Goal: Information Seeking & Learning: Learn about a topic

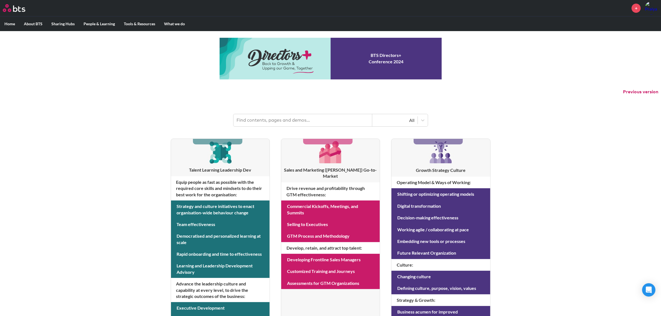
click at [281, 122] on input "text" at bounding box center [303, 120] width 139 height 12
type input "leadership offsite"
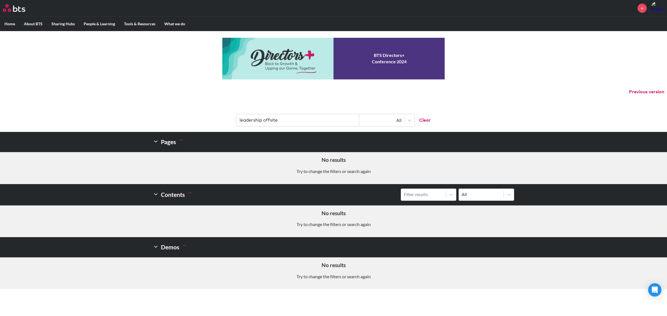
click at [178, 102] on div "MENU + Home About BTS Who we are How we work: Policies, Toolkits and Guidance I…" at bounding box center [333, 144] width 667 height 289
click at [188, 83] on div "MENU + Home About BTS Who we are How we work: Policies, Toolkits and Guidance I…" at bounding box center [333, 144] width 667 height 289
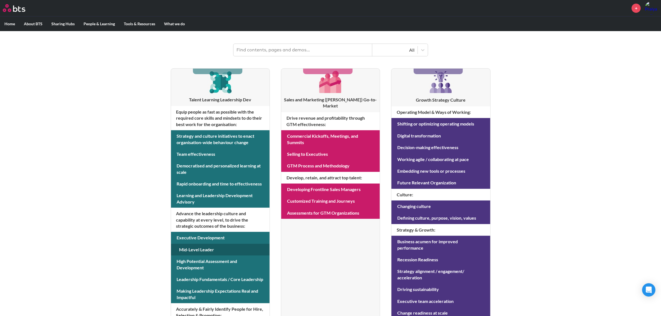
scroll to position [55, 0]
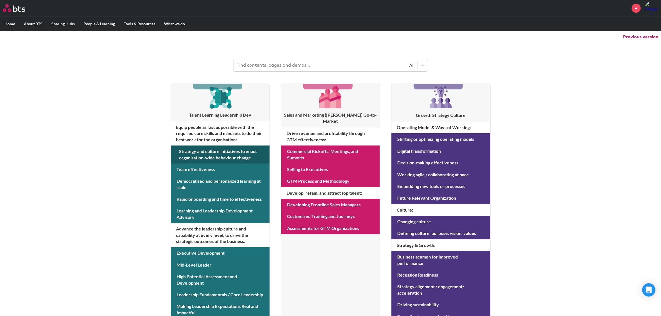
click at [239, 160] on link at bounding box center [220, 155] width 99 height 18
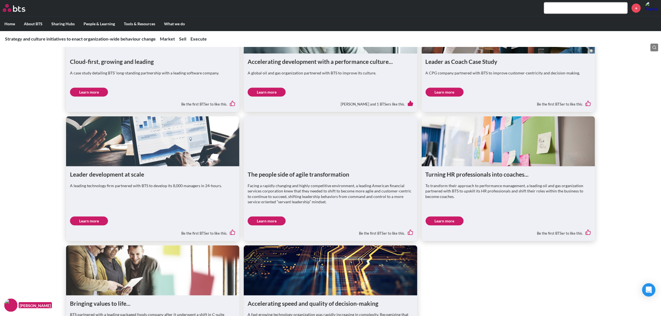
scroll to position [1, 0]
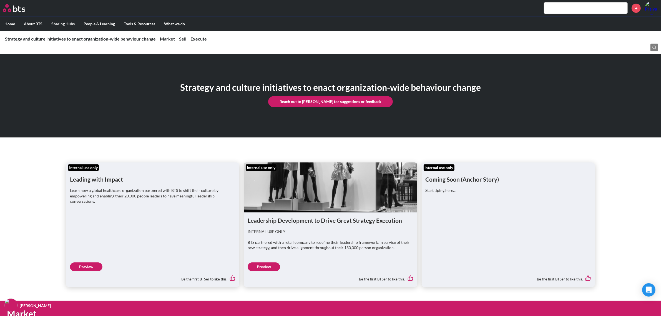
click at [11, 6] on img at bounding box center [14, 8] width 23 height 8
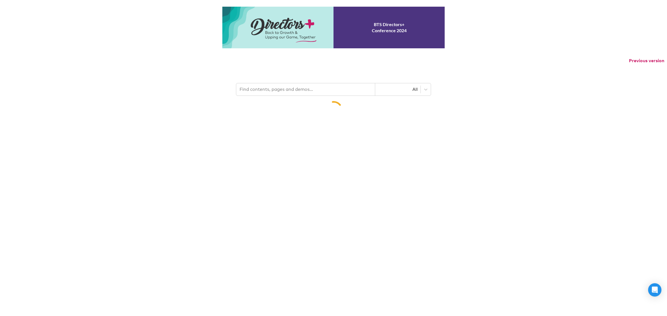
click at [280, 67] on p "Previous version" at bounding box center [333, 61] width 667 height 12
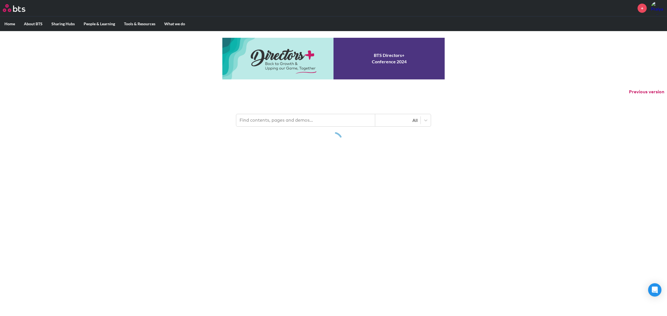
click at [279, 118] on input "text" at bounding box center [305, 120] width 139 height 12
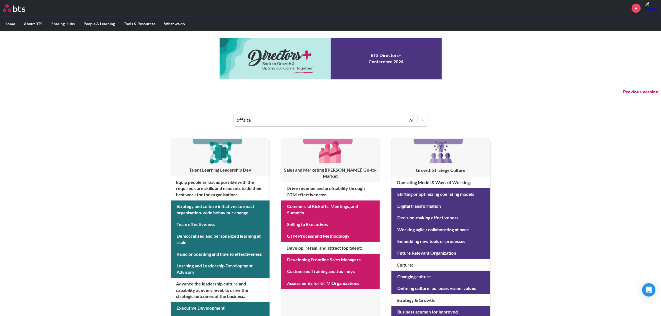
type input "offsite"
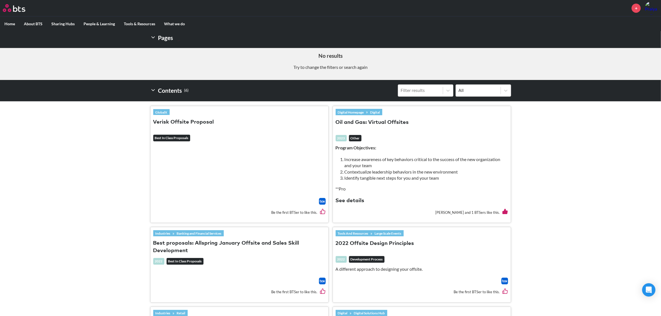
scroll to position [139, 0]
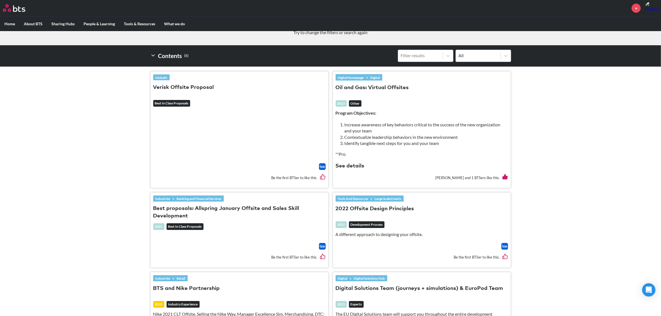
click at [406, 207] on button "2022 Offsite Design Principles" at bounding box center [375, 209] width 79 height 8
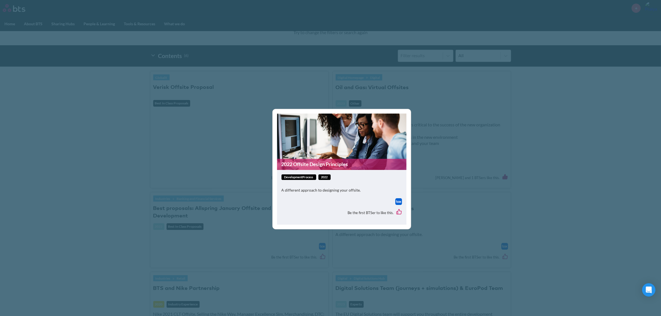
click at [393, 200] on div at bounding box center [342, 201] width 121 height 7
click at [399, 202] on img at bounding box center [399, 201] width 7 height 7
click at [481, 214] on div "2022 Offsite Design Principles developmentProcess 2022 A different approach to …" at bounding box center [330, 158] width 661 height 316
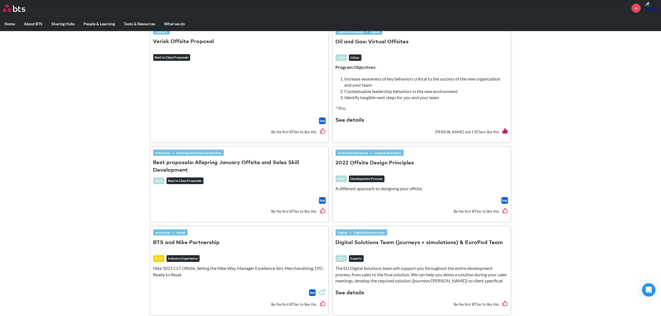
scroll to position [102, 0]
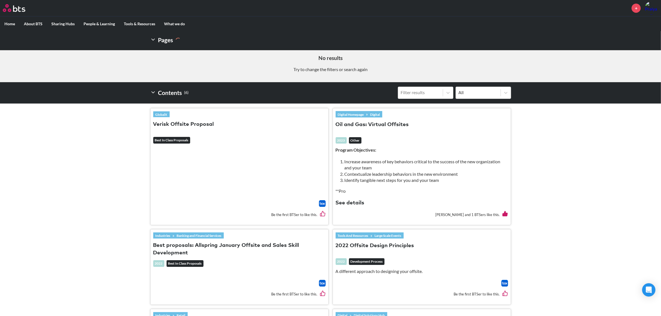
click at [203, 125] on button "Verisk Offsite Proposal" at bounding box center [183, 125] width 61 height 8
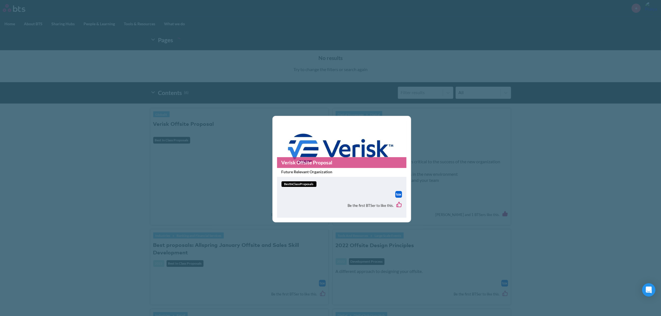
click at [400, 194] on img at bounding box center [399, 194] width 7 height 7
click at [402, 172] on p "Future Relevant Organization" at bounding box center [341, 172] width 129 height 9
click at [437, 164] on div "Verisk Offsite Proposal Future Relevant Organization bestInClassProposals Be th…" at bounding box center [330, 158] width 661 height 316
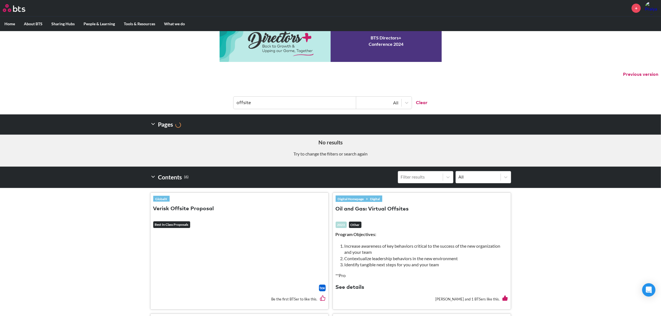
scroll to position [0, 0]
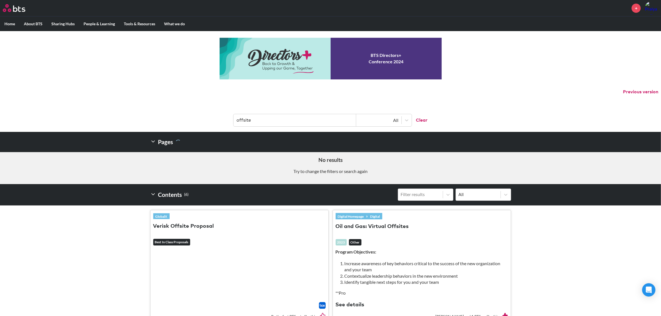
click at [13, 24] on label "Home" at bounding box center [9, 24] width 19 height 14
click at [0, 0] on input "Home" at bounding box center [0, 0] width 0 height 0
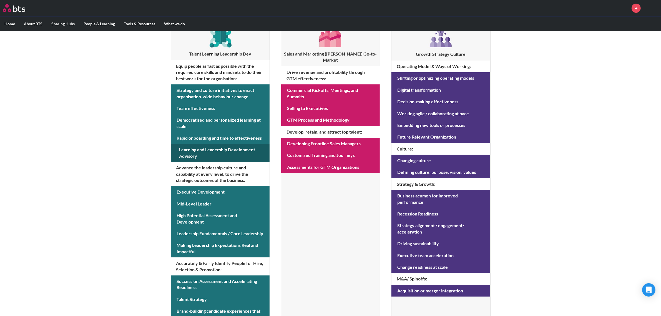
scroll to position [139, 0]
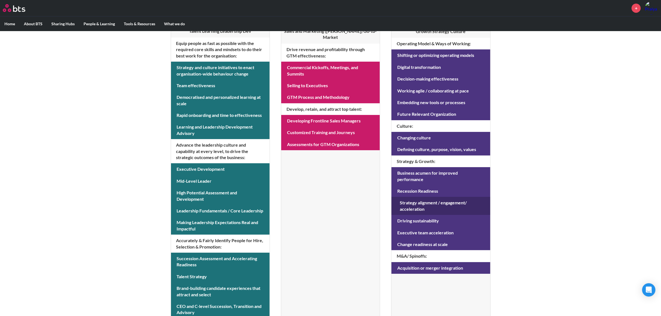
click at [438, 208] on link at bounding box center [441, 206] width 99 height 18
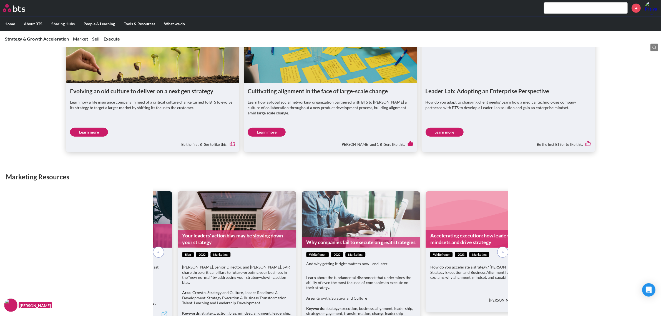
scroll to position [417, 0]
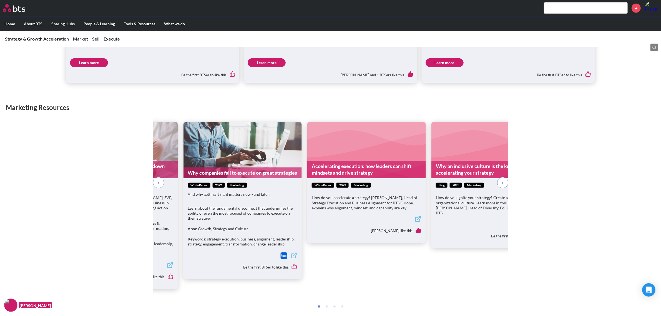
click at [503, 182] on span at bounding box center [503, 183] width 3 height 6
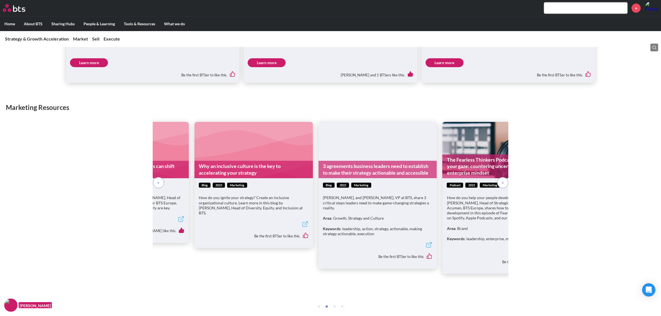
click at [503, 182] on span at bounding box center [503, 183] width 3 height 6
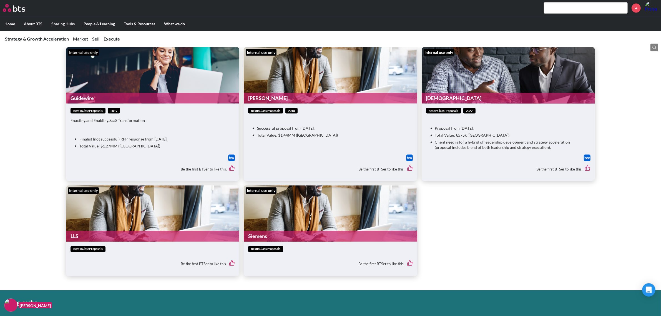
scroll to position [1255, 0]
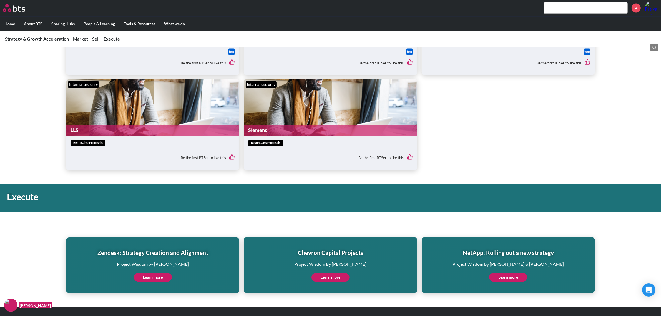
click at [155, 273] on link "Learn more" at bounding box center [153, 277] width 38 height 9
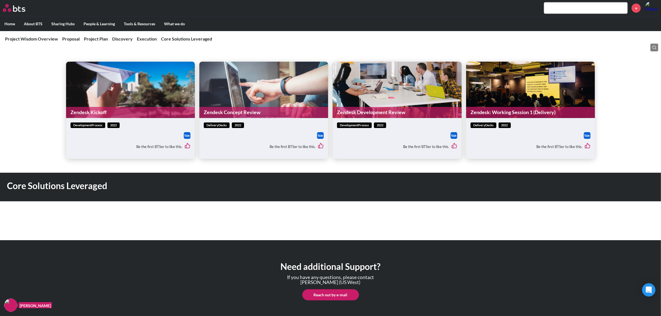
scroll to position [902, 0]
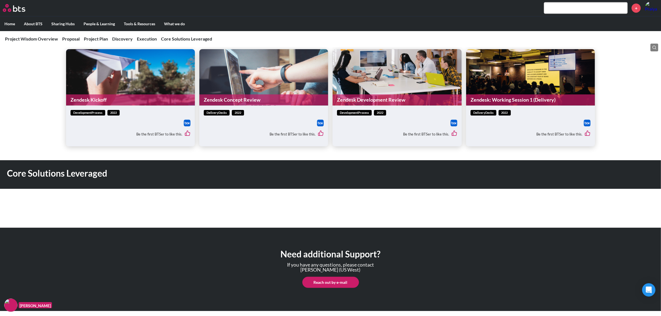
click at [586, 123] on img at bounding box center [587, 123] width 7 height 7
